Goal: Task Accomplishment & Management: Use online tool/utility

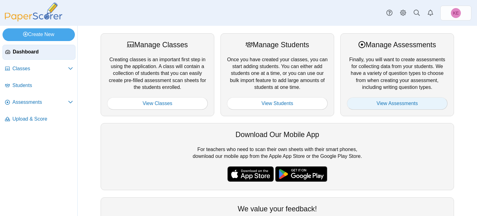
click at [395, 103] on link "View Assessments" at bounding box center [397, 103] width 101 height 12
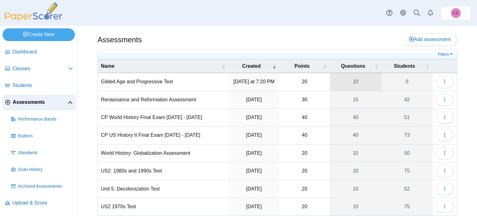
click at [366, 88] on link "10" at bounding box center [356, 81] width 52 height 17
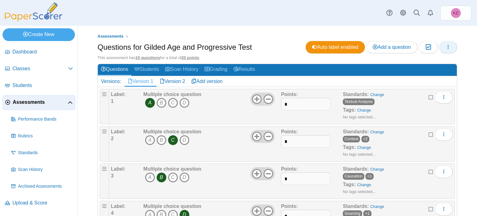
click at [451, 48] on button "button" at bounding box center [448, 47] width 18 height 12
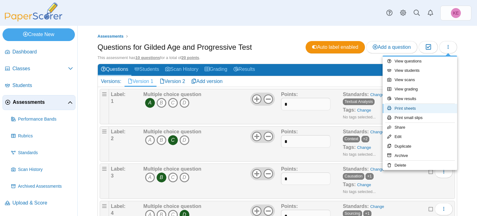
click at [419, 108] on link "Print sheets" at bounding box center [420, 108] width 75 height 9
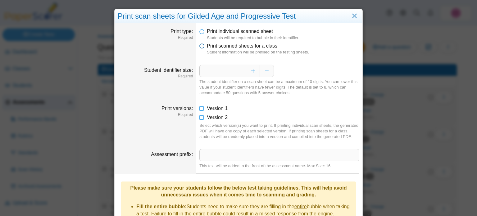
click at [217, 48] on span "Print scanned sheets for a class" at bounding box center [242, 45] width 71 height 5
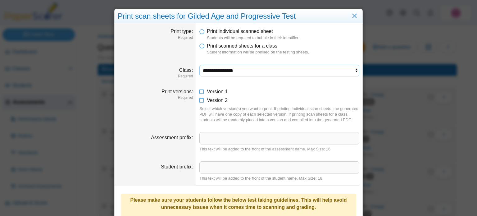
click at [213, 73] on select "**********" at bounding box center [280, 71] width 160 height 12
select select "**********"
click at [200, 65] on select "**********" at bounding box center [280, 71] width 160 height 12
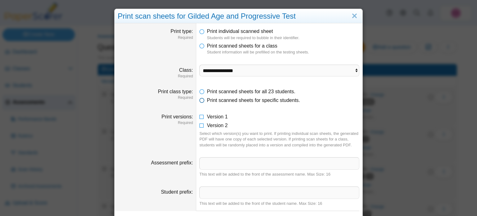
click at [223, 99] on span "Print scanned sheets for specific students." at bounding box center [253, 100] width 93 height 5
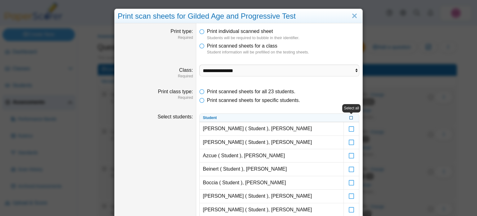
click at [350, 117] on icon at bounding box center [352, 117] width 4 height 3
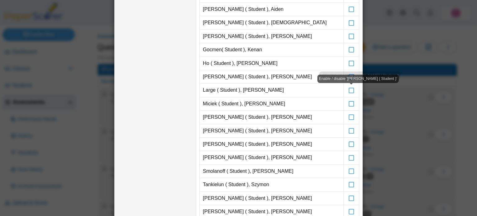
scroll to position [220, 0]
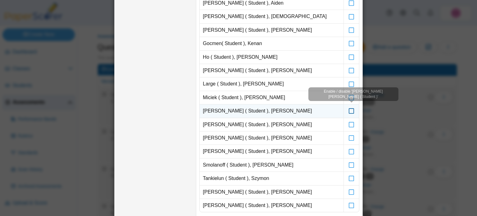
click at [353, 111] on icon at bounding box center [352, 108] width 6 height 6
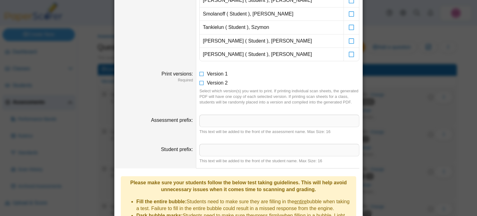
scroll to position [368, 0]
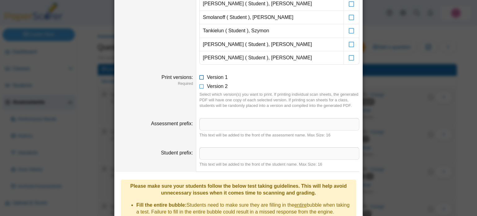
click at [215, 76] on span "Version 1" at bounding box center [217, 77] width 21 height 5
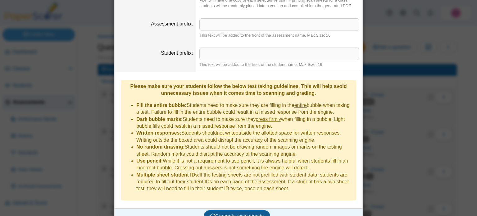
click at [238, 214] on span "Generate scan sheets" at bounding box center [237, 216] width 54 height 5
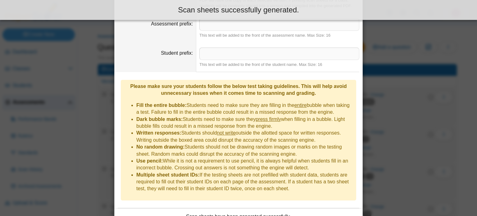
scroll to position [517, 0]
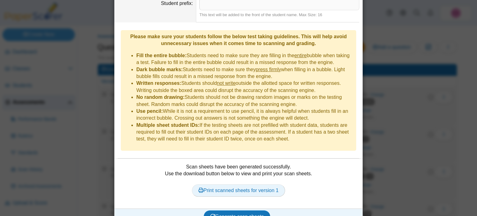
click at [240, 184] on link "Print scanned sheets for version 1" at bounding box center [238, 190] width 93 height 12
